Goal: Task Accomplishment & Management: Manage account settings

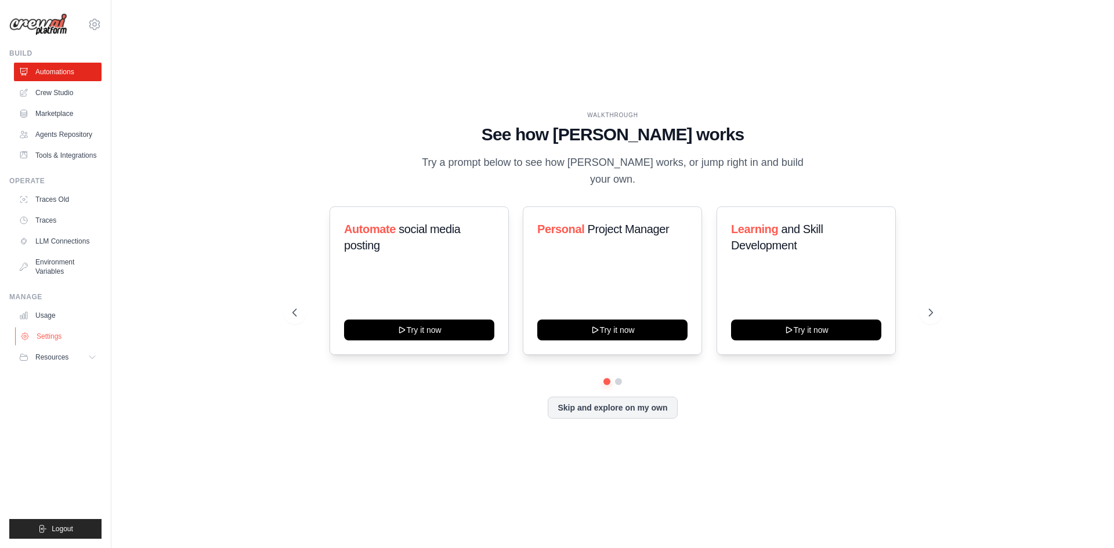
click at [59, 342] on link "Settings" at bounding box center [59, 336] width 88 height 19
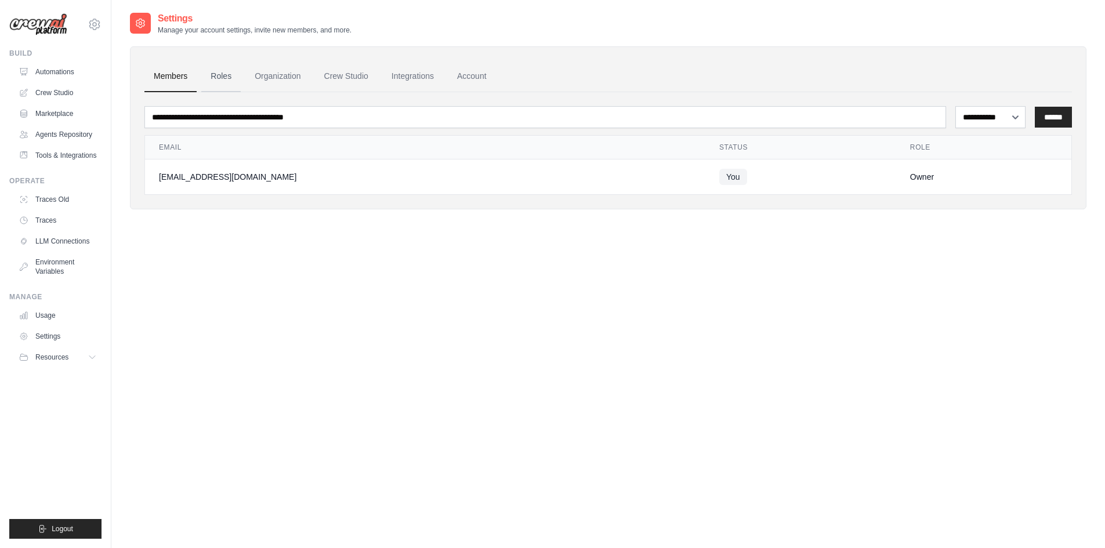
click at [226, 82] on link "Roles" at bounding box center [220, 76] width 39 height 31
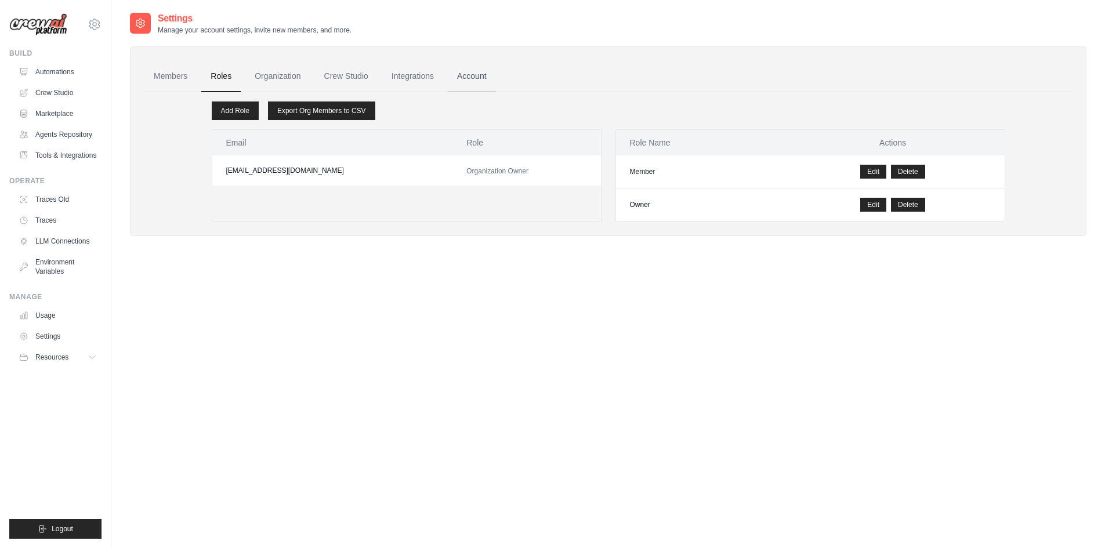
click at [468, 73] on link "Account" at bounding box center [472, 76] width 48 height 31
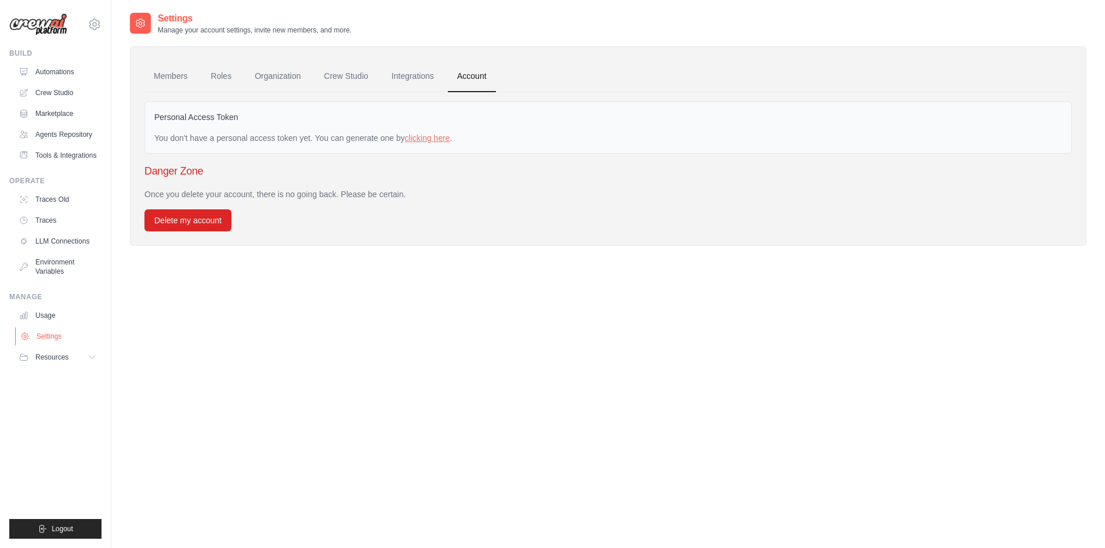
click at [57, 340] on link "Settings" at bounding box center [59, 336] width 88 height 19
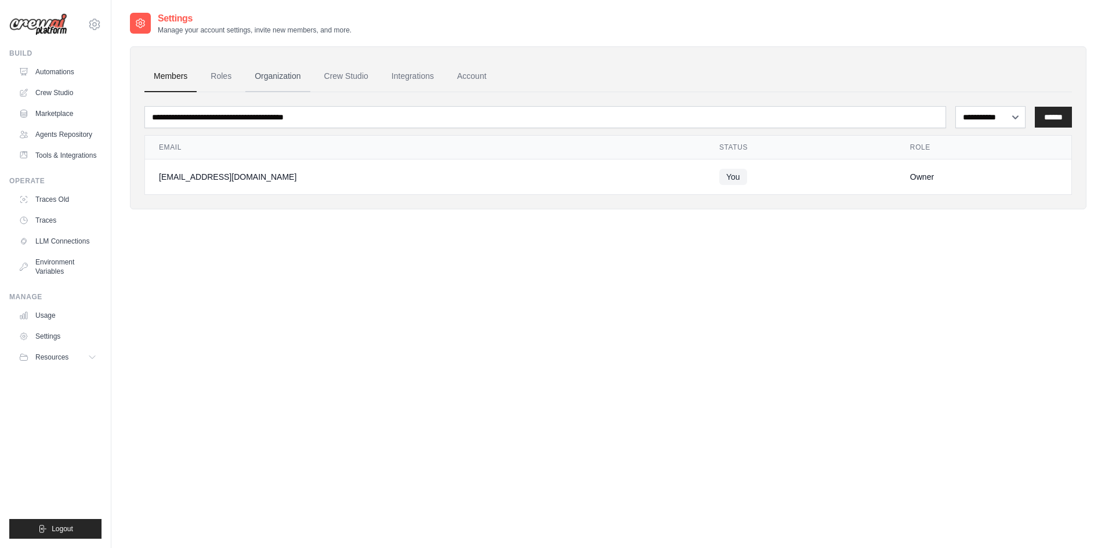
click at [282, 85] on link "Organization" at bounding box center [277, 76] width 64 height 31
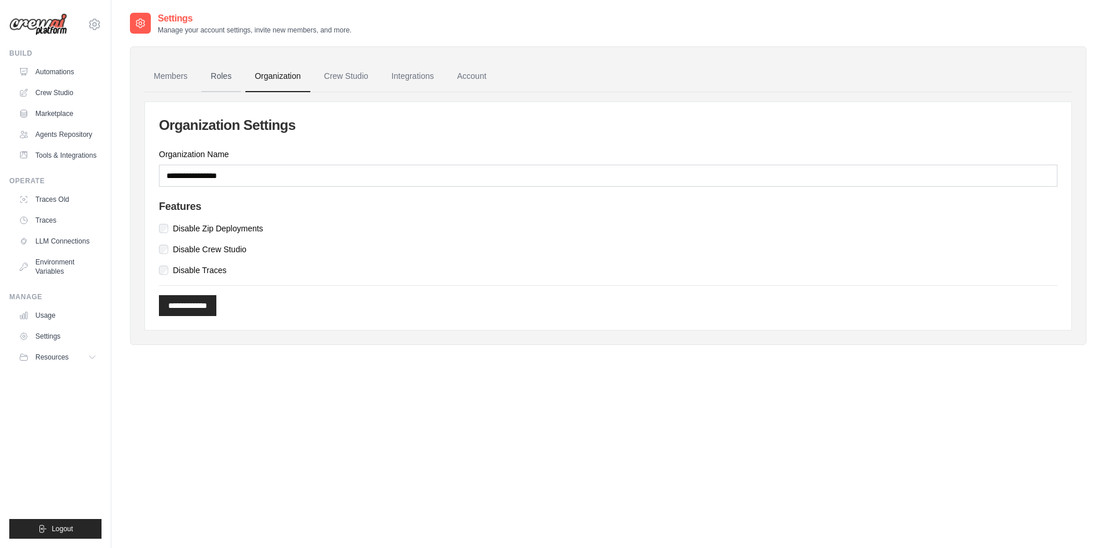
click at [220, 79] on link "Roles" at bounding box center [220, 76] width 39 height 31
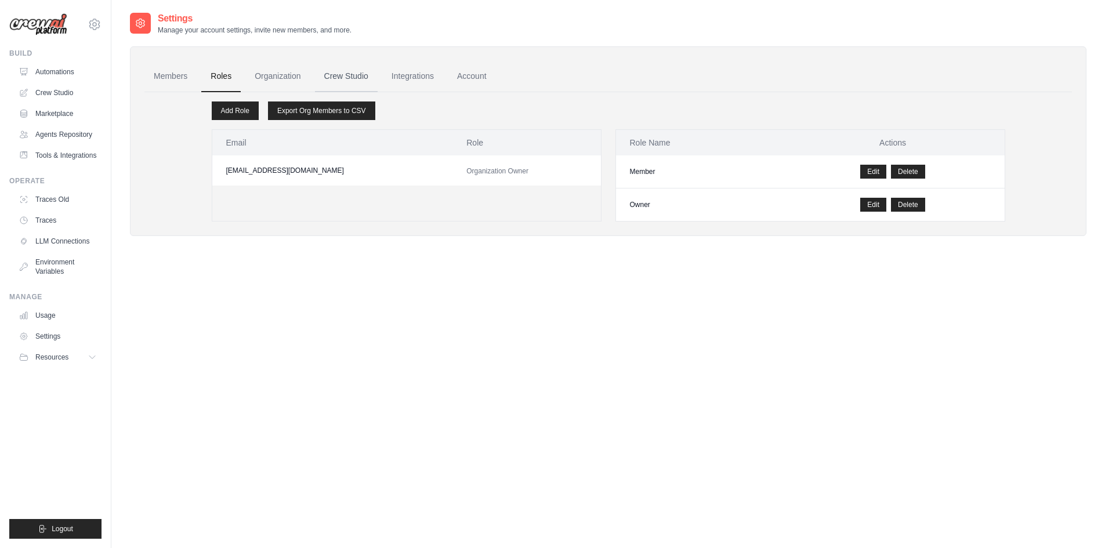
click at [325, 76] on link "Crew Studio" at bounding box center [346, 76] width 63 height 31
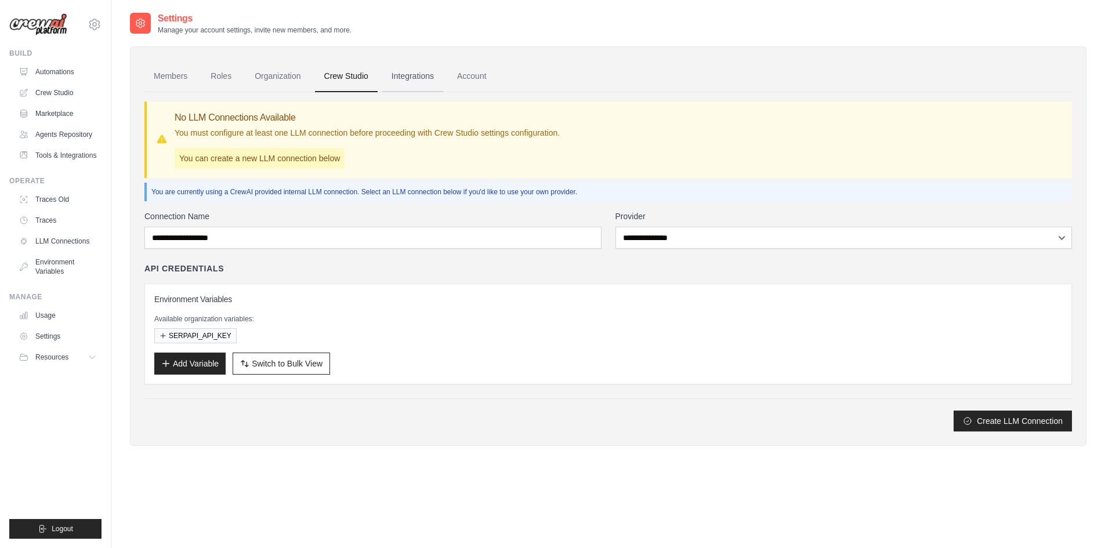
click at [396, 80] on link "Integrations" at bounding box center [412, 76] width 61 height 31
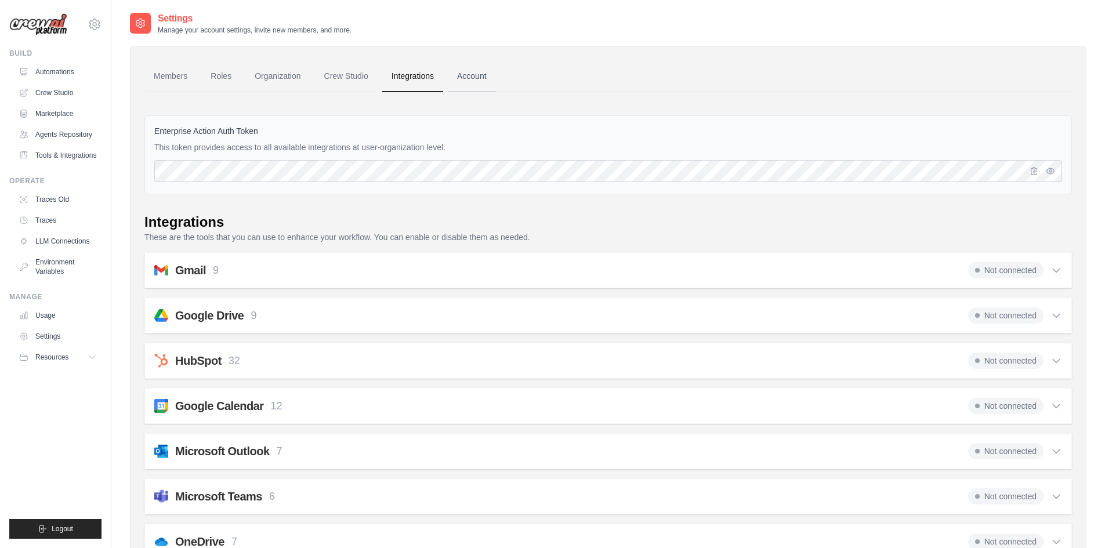
click at [476, 80] on link "Account" at bounding box center [472, 76] width 48 height 31
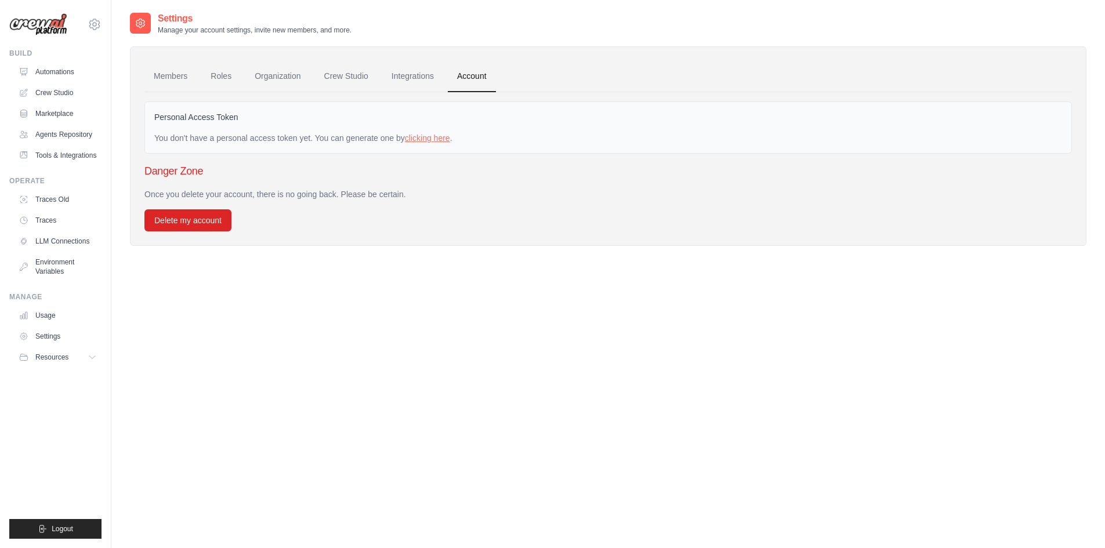
click at [104, 29] on div "casillashunter@gmail.com Settings Build Automations" at bounding box center [55, 274] width 111 height 548
click at [95, 27] on icon at bounding box center [95, 24] width 14 height 14
click at [133, 70] on span "Settings" at bounding box center [144, 72] width 92 height 12
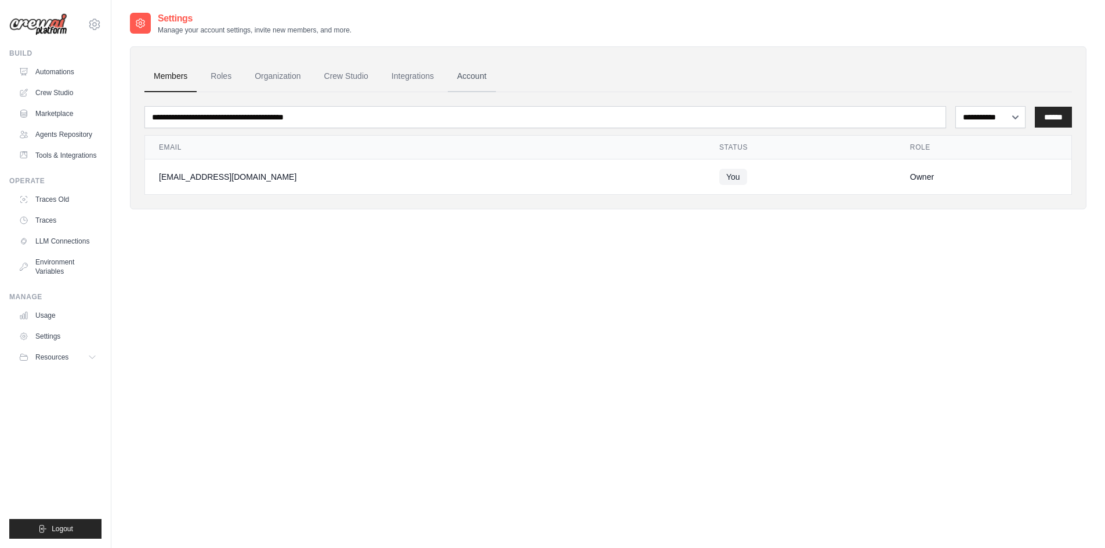
click at [488, 71] on link "Account" at bounding box center [472, 76] width 48 height 31
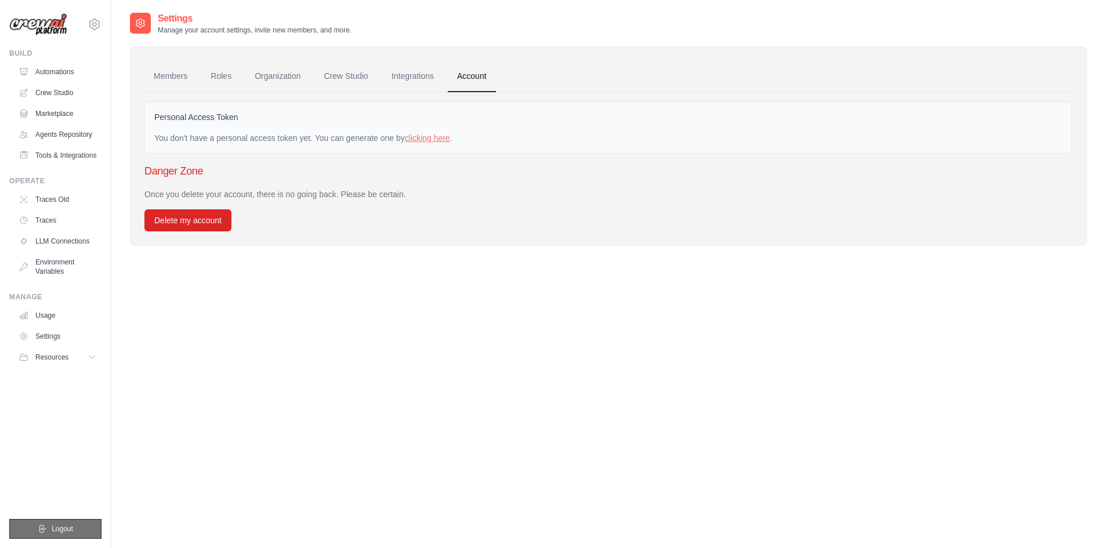
click at [70, 520] on button "Logout" at bounding box center [55, 529] width 92 height 20
